Goal: Find specific page/section: Find specific page/section

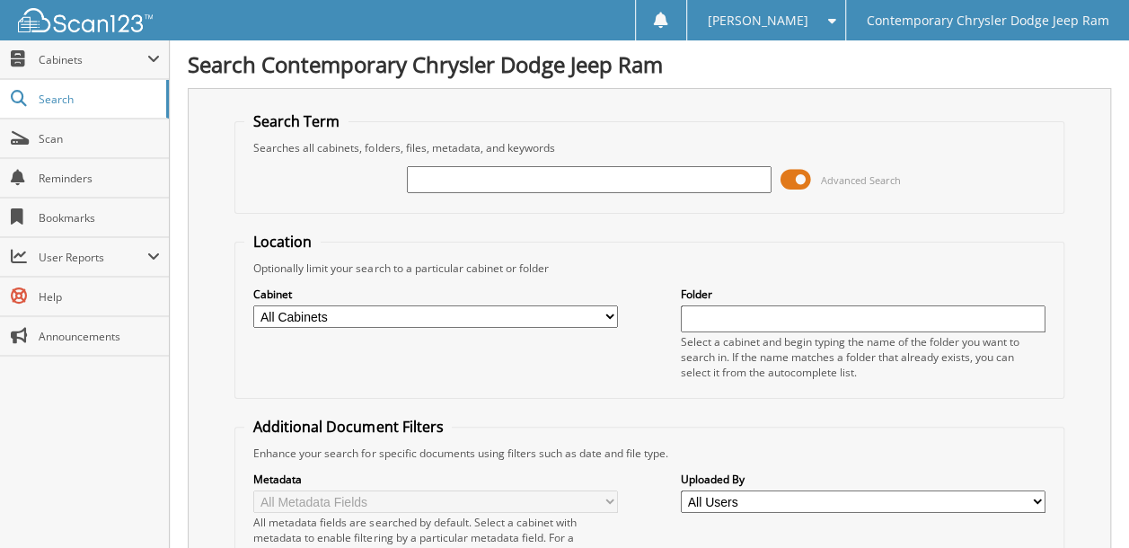
click at [535, 180] on input "text" at bounding box center [589, 179] width 365 height 27
type input "96779"
click at [347, 305] on select "All Cabinets ACCOUNTING ACCOUNTS PAYABLE 2012 ACCOUNTS PAYABLE 2013 ACCOUNTS PA…" at bounding box center [435, 316] width 365 height 22
select select "50762"
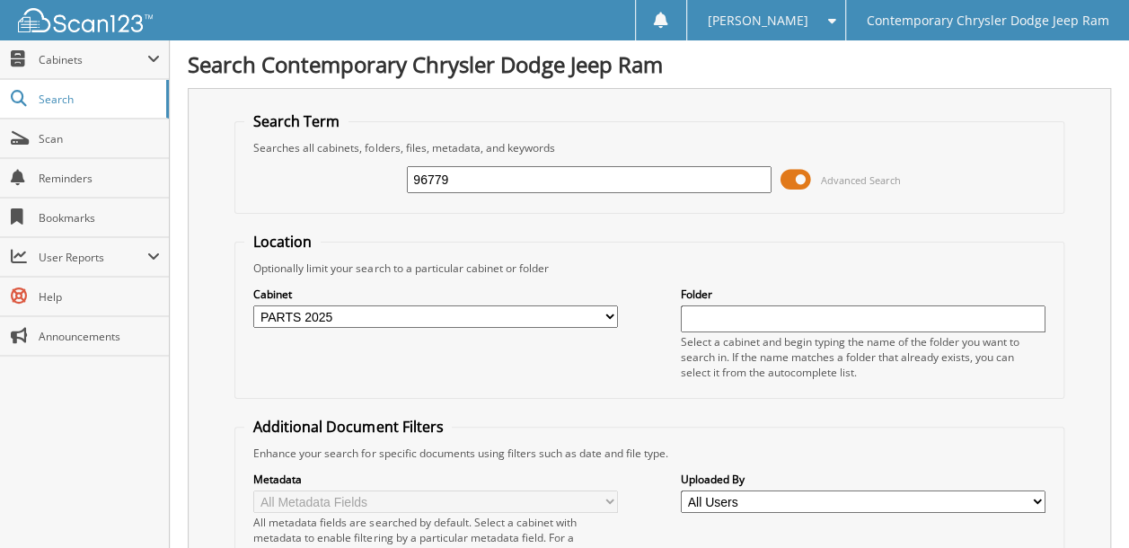
click at [253, 305] on select "All Cabinets ACCOUNTING ACCOUNTS PAYABLE 2012 ACCOUNTS PAYABLE 2013 ACCOUNTS PA…" at bounding box center [435, 316] width 365 height 22
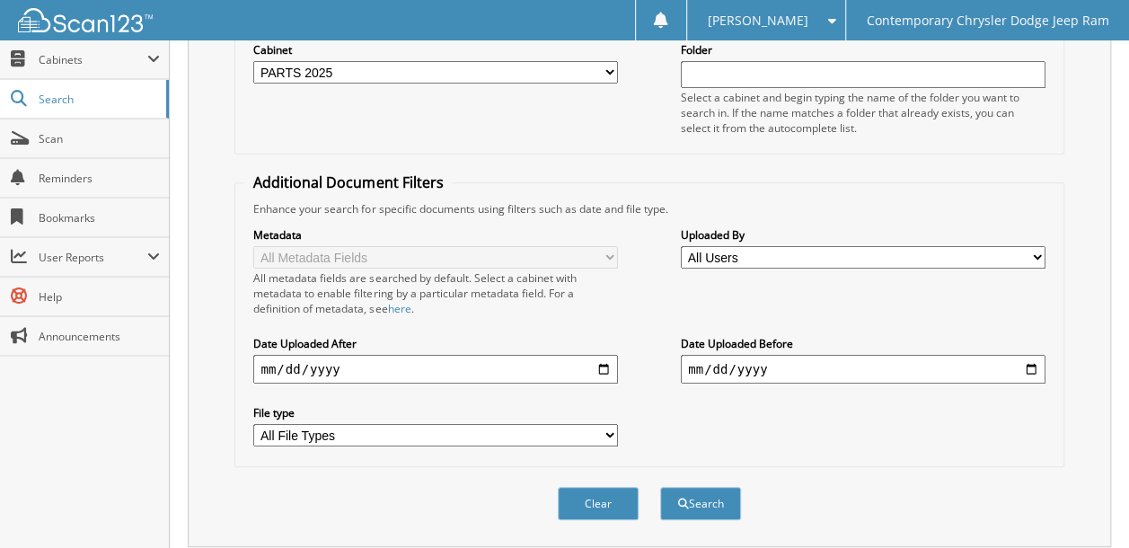
scroll to position [359, 0]
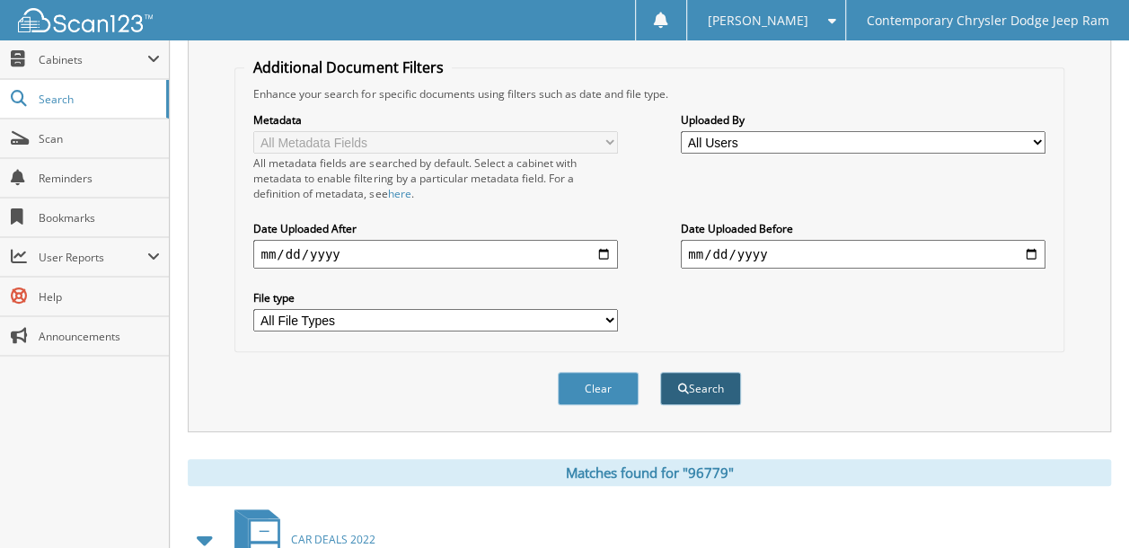
click at [683, 383] on span "submit" at bounding box center [683, 388] width 11 height 11
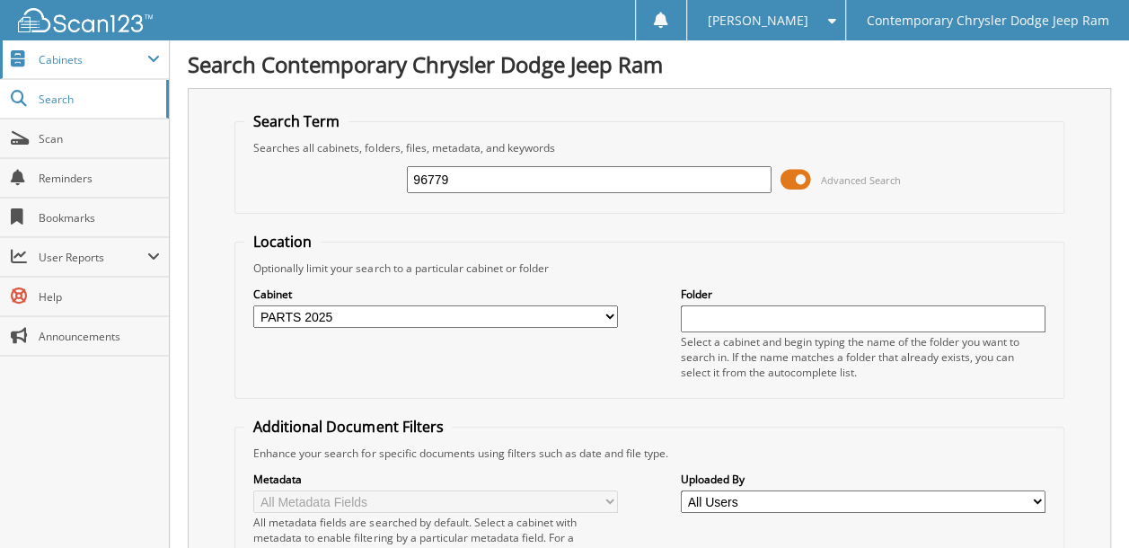
click at [76, 58] on span "Cabinets" at bounding box center [93, 59] width 109 height 15
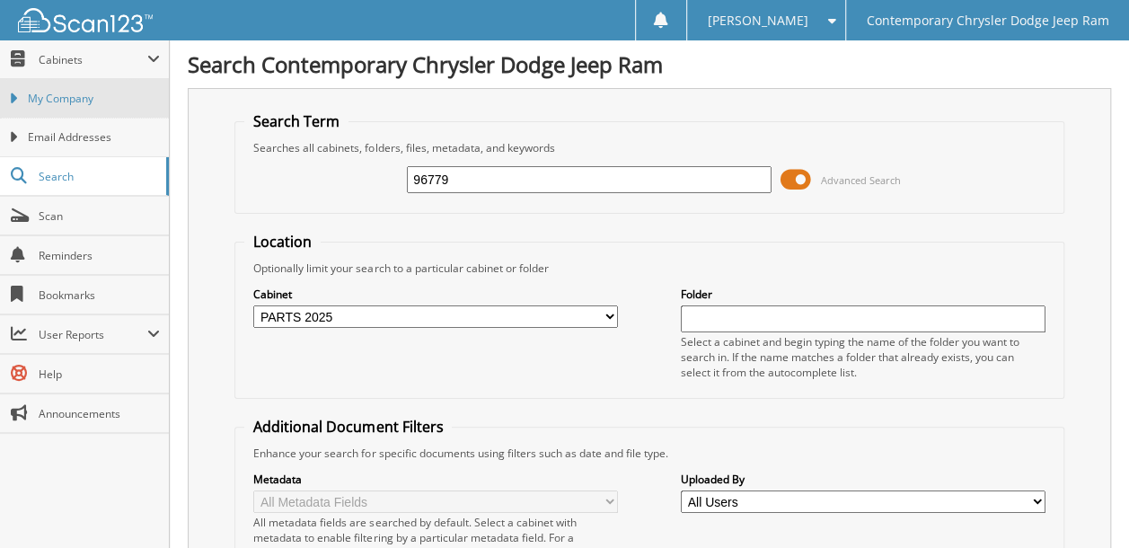
click at [93, 99] on span "My Company" at bounding box center [94, 99] width 132 height 16
